Goal: Task Accomplishment & Management: Manage account settings

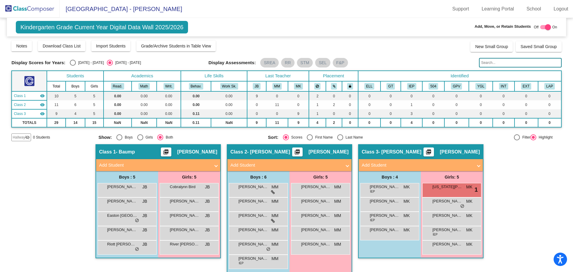
scroll to position [7, 0]
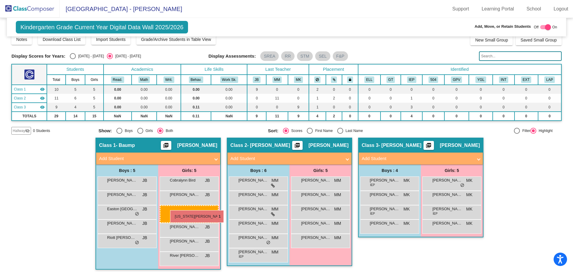
drag, startPoint x: 444, startPoint y: 184, endPoint x: 167, endPoint y: 207, distance: 277.6
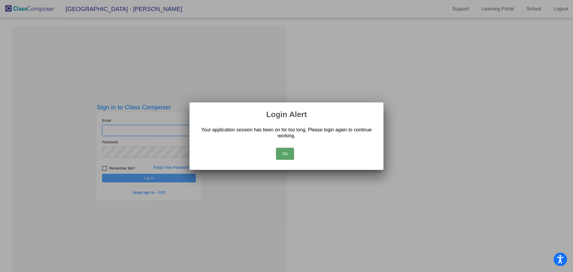
type input "[EMAIL_ADDRESS][DOMAIN_NAME]"
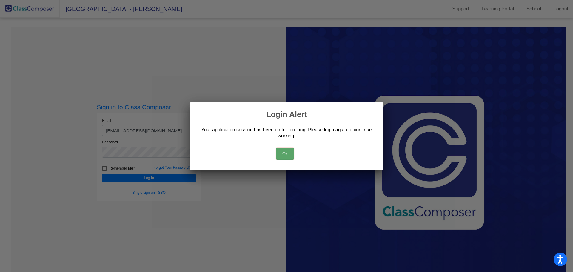
click at [289, 152] on button "Ok" at bounding box center [285, 154] width 18 height 12
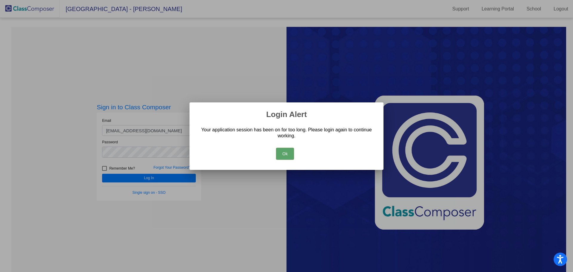
click at [278, 153] on button "Ok" at bounding box center [285, 154] width 18 height 12
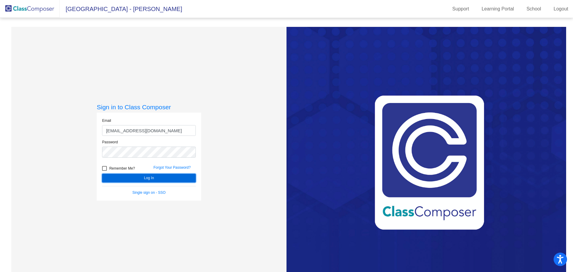
click at [168, 177] on button "Log In" at bounding box center [149, 178] width 94 height 9
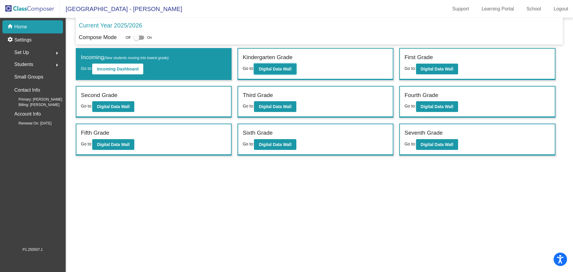
click at [270, 64] on button "Digital Data Wall" at bounding box center [275, 69] width 42 height 11
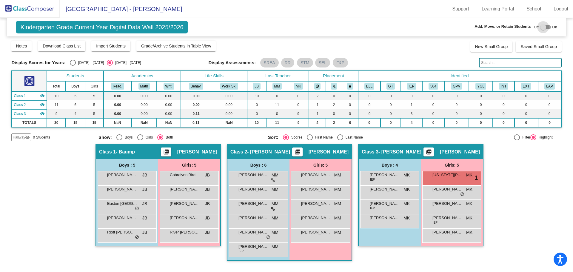
click at [551, 26] on div at bounding box center [545, 27] width 11 height 4
checkbox input "true"
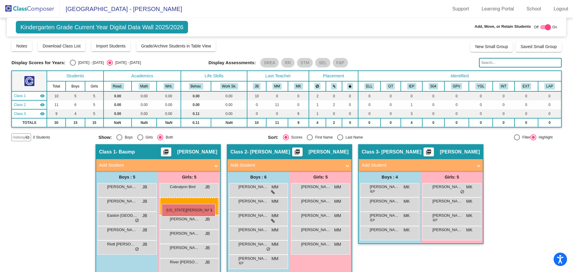
drag, startPoint x: 457, startPoint y: 195, endPoint x: 162, endPoint y: 204, distance: 295.0
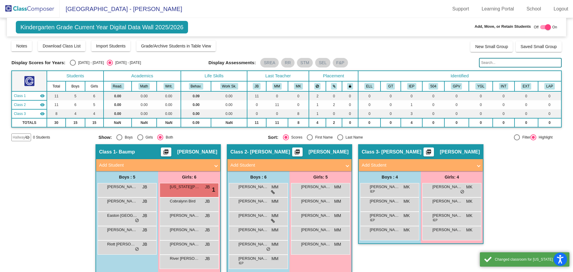
scroll to position [7, 0]
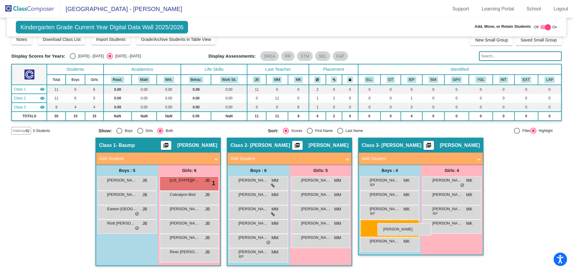
drag, startPoint x: 117, startPoint y: 222, endPoint x: 378, endPoint y: 223, distance: 260.9
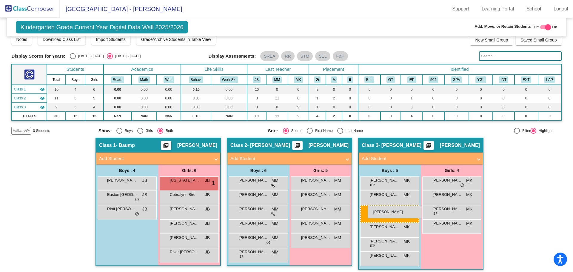
drag, startPoint x: 124, startPoint y: 198, endPoint x: 368, endPoint y: 206, distance: 244.0
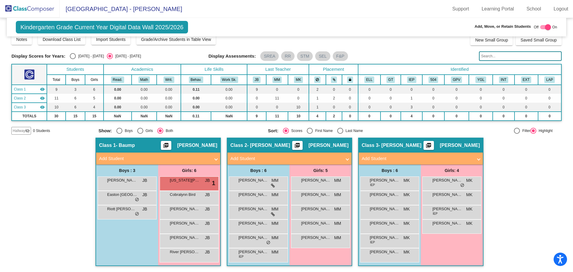
click at [191, 186] on div "[US_STATE][PERSON_NAME] JB lock do_not_disturb_alt 1" at bounding box center [189, 183] width 57 height 12
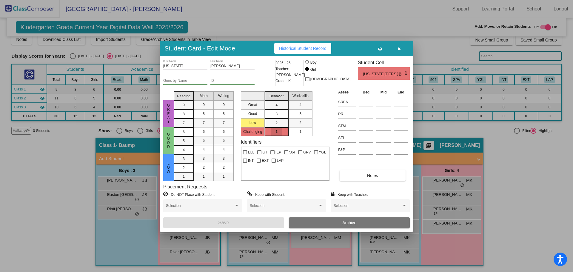
click at [284, 132] on mat-list-option "1" at bounding box center [277, 131] width 24 height 9
click at [396, 51] on button "button" at bounding box center [399, 48] width 19 height 11
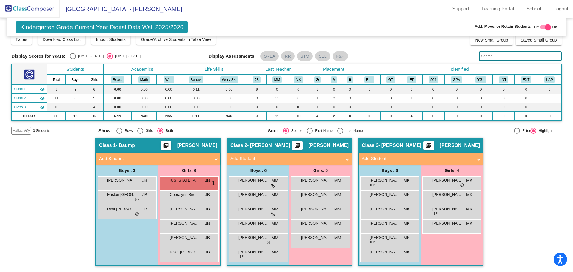
click at [461, 11] on link "Support" at bounding box center [461, 9] width 26 height 10
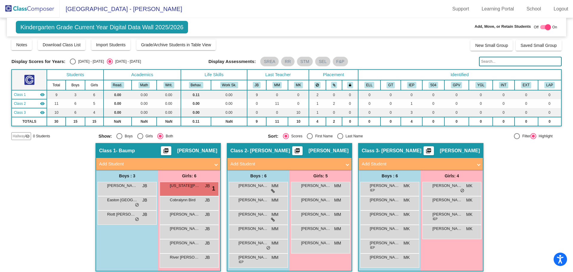
scroll to position [0, 0]
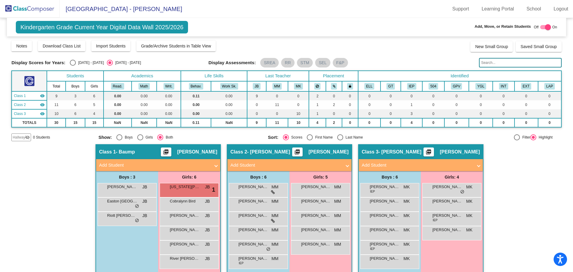
click at [20, 11] on img at bounding box center [30, 9] width 60 height 18
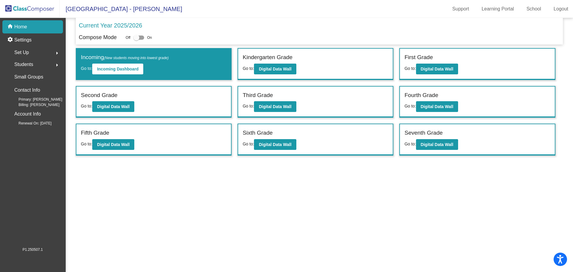
click at [27, 52] on span "Set Up" at bounding box center [21, 52] width 15 height 8
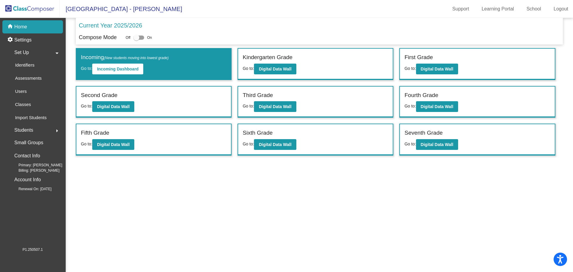
click at [501, 8] on link "Learning Portal" at bounding box center [498, 9] width 42 height 10
click at [293, 68] on button "Digital Data Wall" at bounding box center [275, 69] width 42 height 11
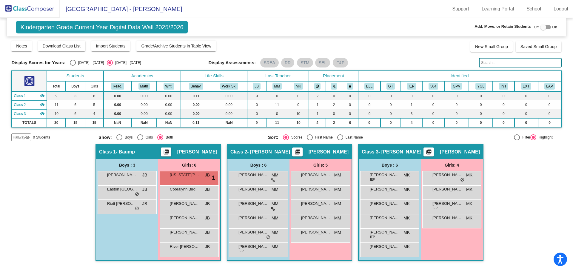
click at [191, 177] on span "[US_STATE][PERSON_NAME]" at bounding box center [185, 175] width 30 height 6
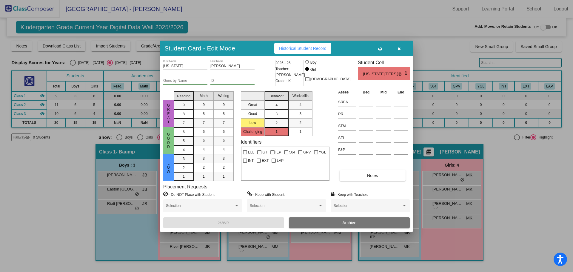
click at [390, 74] on span "[US_STATE][PERSON_NAME]" at bounding box center [379, 74] width 33 height 6
click at [399, 73] on span "JB" at bounding box center [400, 74] width 8 height 6
click at [272, 131] on div "1" at bounding box center [277, 131] width 12 height 9
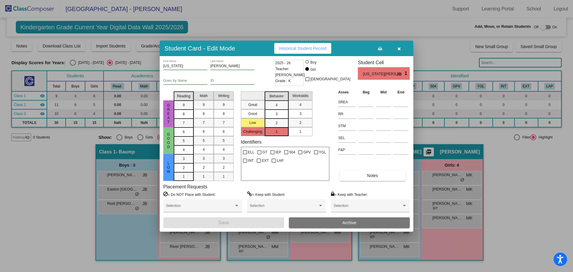
click at [259, 131] on mat-selection-list "Great Good Low Challenging" at bounding box center [253, 112] width 24 height 47
click at [400, 47] on icon "button" at bounding box center [399, 49] width 3 height 4
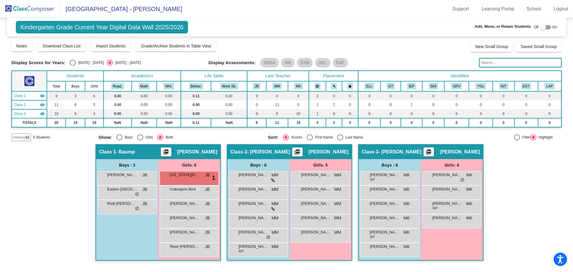
click at [202, 48] on span "Grade/Archive Students in Table View" at bounding box center [176, 46] width 70 height 5
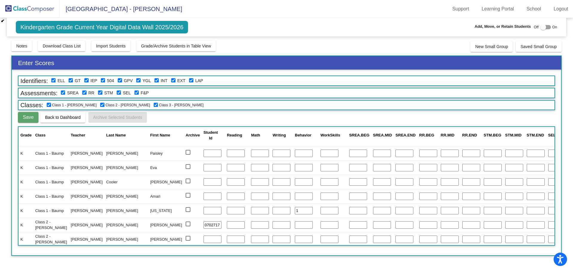
scroll to position [33, 0]
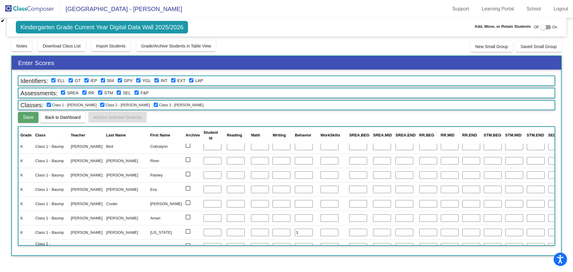
click at [295, 232] on input "1" at bounding box center [304, 233] width 18 height 8
click at [27, 118] on span "Save" at bounding box center [28, 117] width 11 height 5
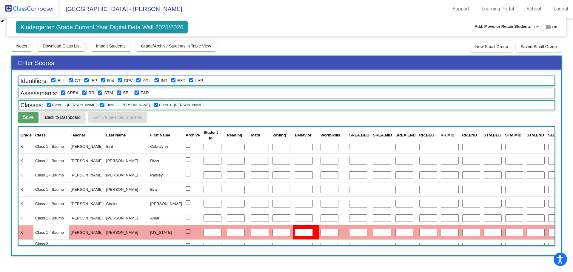
click at [61, 120] on button "Back to Dashboard" at bounding box center [62, 117] width 45 height 11
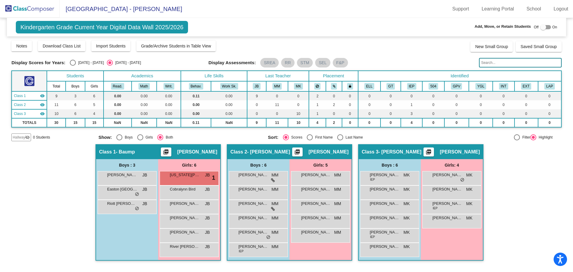
click at [170, 49] on button "Grade/Archive Students in Table View" at bounding box center [176, 46] width 80 height 11
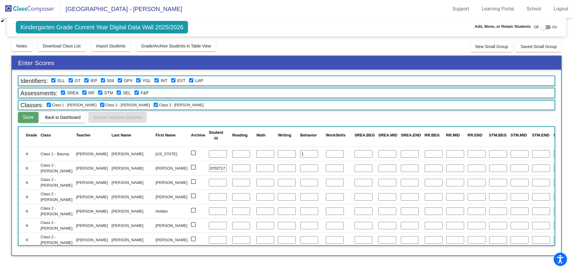
scroll to position [93, 0]
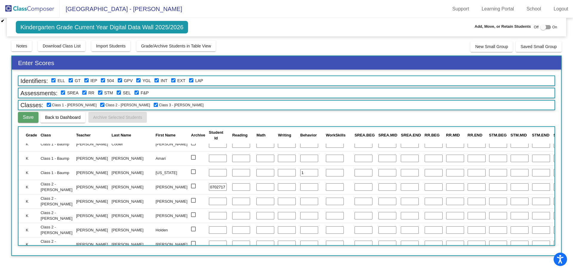
click at [300, 175] on input "1" at bounding box center [309, 173] width 18 height 8
type input "0"
click at [300, 175] on input "0" at bounding box center [309, 173] width 18 height 8
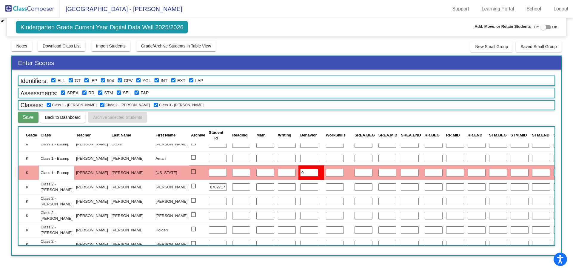
drag, startPoint x: 247, startPoint y: 173, endPoint x: 252, endPoint y: 174, distance: 4.3
click at [300, 173] on input "0" at bounding box center [309, 173] width 18 height 8
click at [326, 174] on input "number" at bounding box center [335, 173] width 18 height 8
click at [298, 178] on td "0" at bounding box center [311, 172] width 26 height 14
drag, startPoint x: 257, startPoint y: 178, endPoint x: 241, endPoint y: 172, distance: 17.1
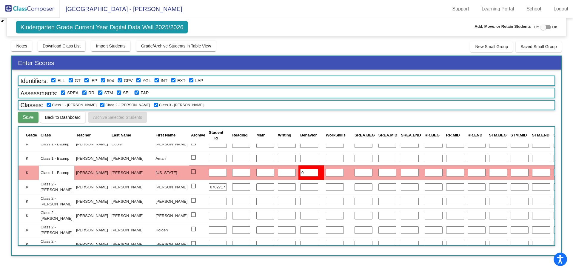
drag, startPoint x: 241, startPoint y: 172, endPoint x: 254, endPoint y: 195, distance: 26.3
click at [298, 196] on td at bounding box center [311, 201] width 26 height 14
click at [300, 173] on input "0" at bounding box center [309, 173] width 18 height 8
click at [298, 189] on td at bounding box center [311, 187] width 26 height 14
click at [519, 264] on div "Behavior score should be between 1 and 4" at bounding box center [525, 259] width 90 height 14
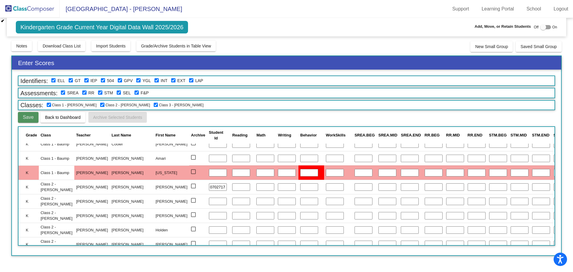
click at [30, 116] on span "Save" at bounding box center [28, 117] width 11 height 5
click at [30, 11] on img at bounding box center [30, 9] width 60 height 18
